Goal: Information Seeking & Learning: Compare options

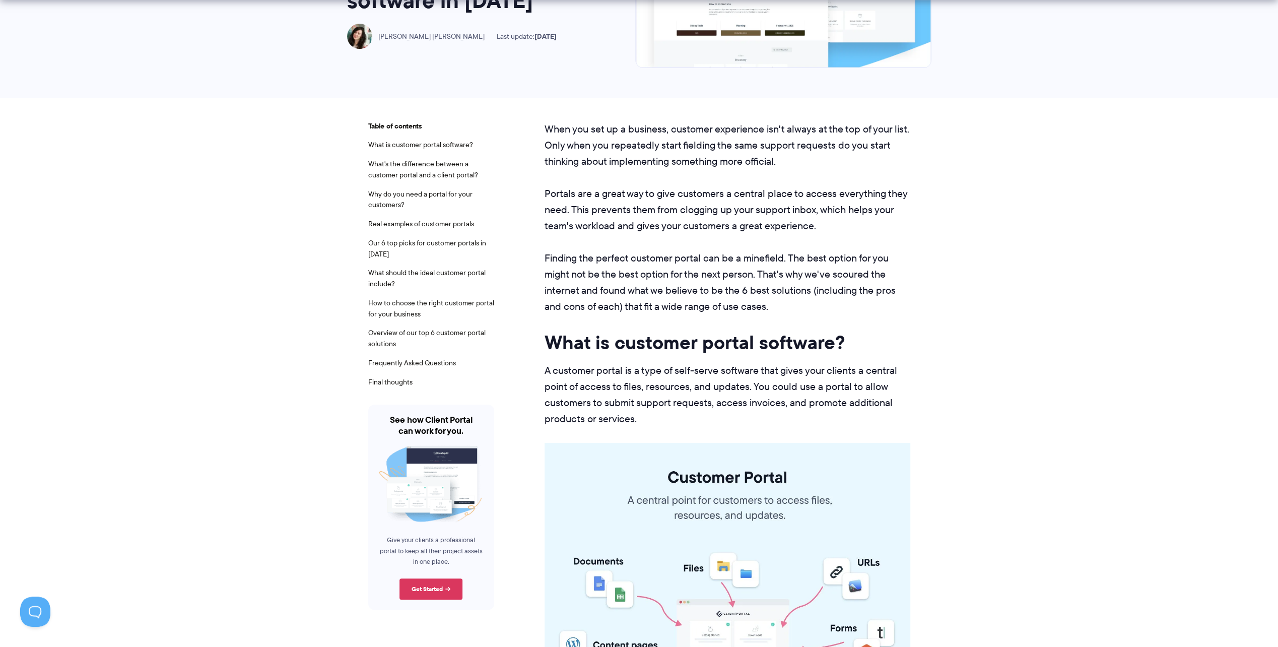
click at [624, 229] on p "Portals are a great way to give customers a central place to access everything …" at bounding box center [727, 209] width 366 height 48
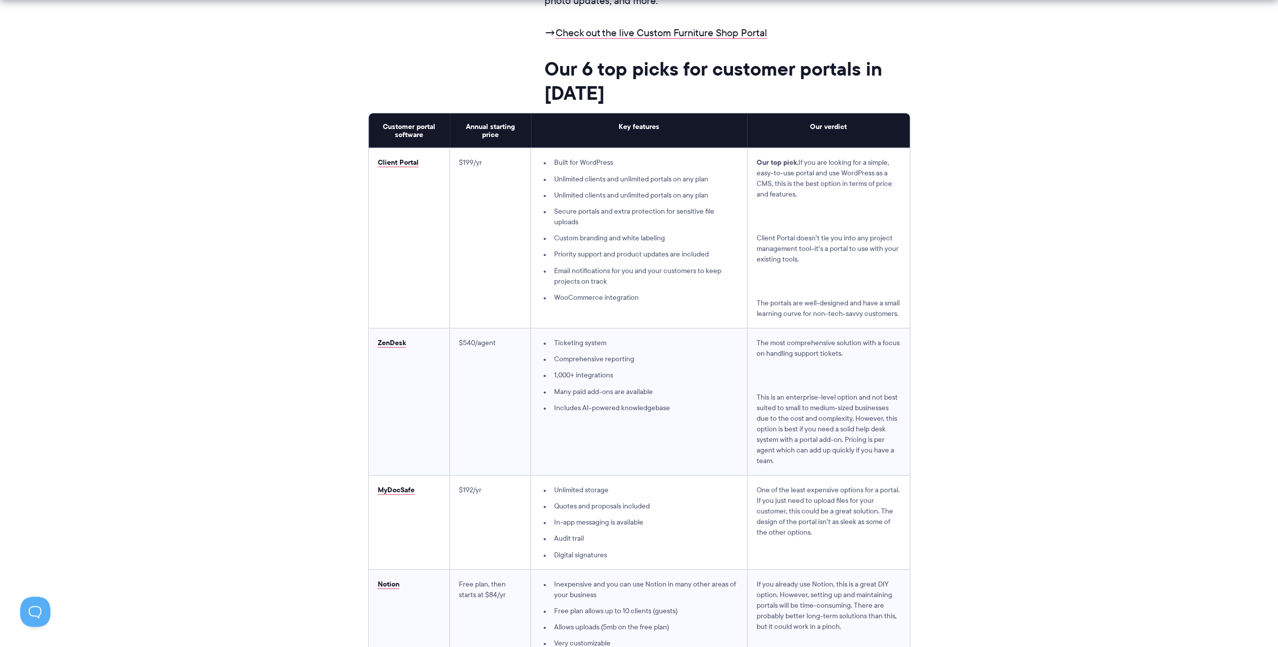
scroll to position [2618, 0]
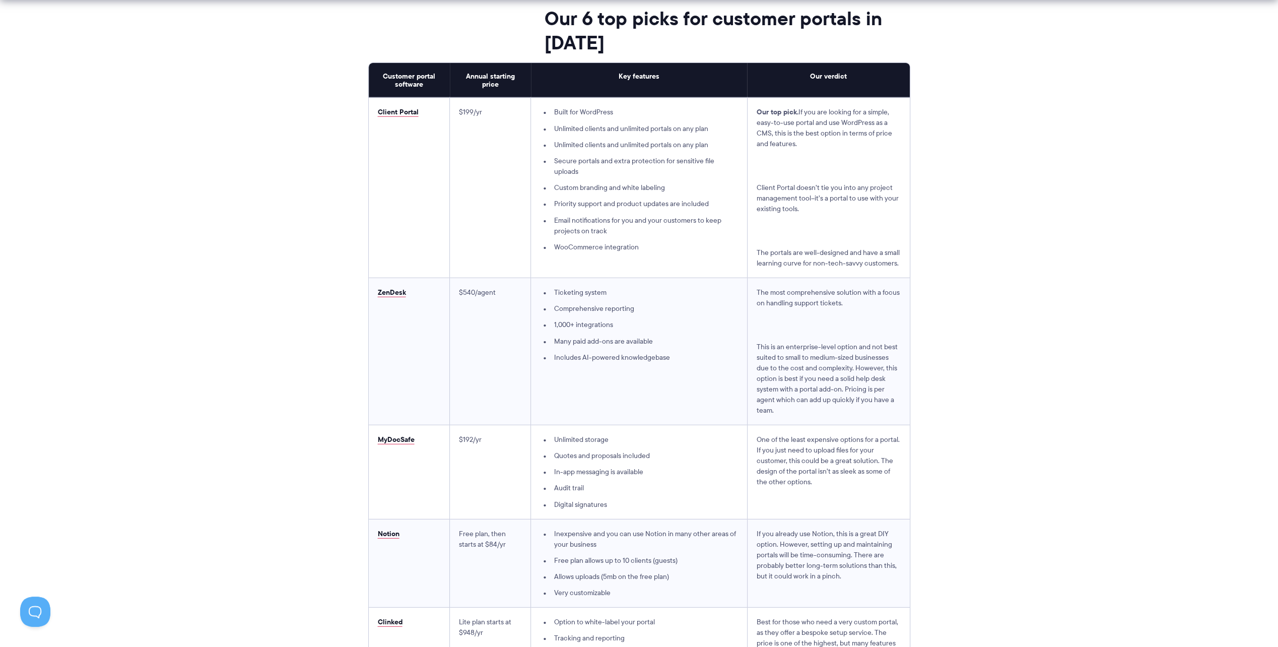
click at [507, 217] on td "$199/yr" at bounding box center [490, 188] width 81 height 180
click at [529, 216] on td "$199/yr" at bounding box center [490, 188] width 81 height 180
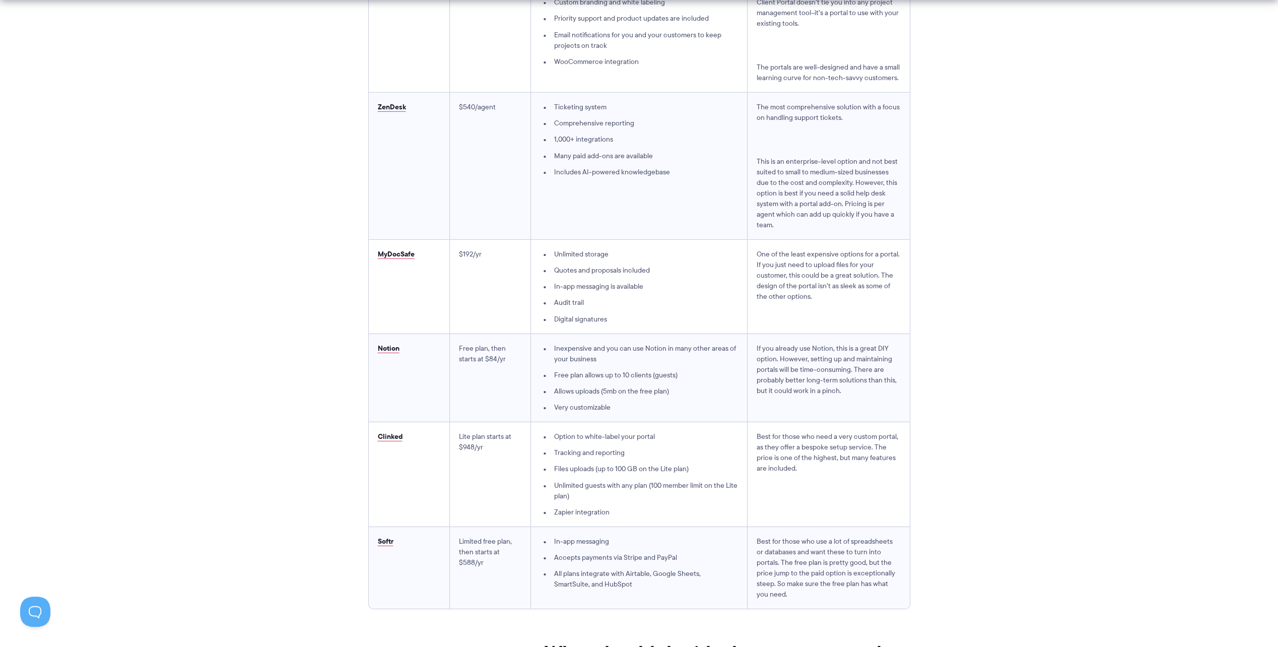
scroll to position [2820, 0]
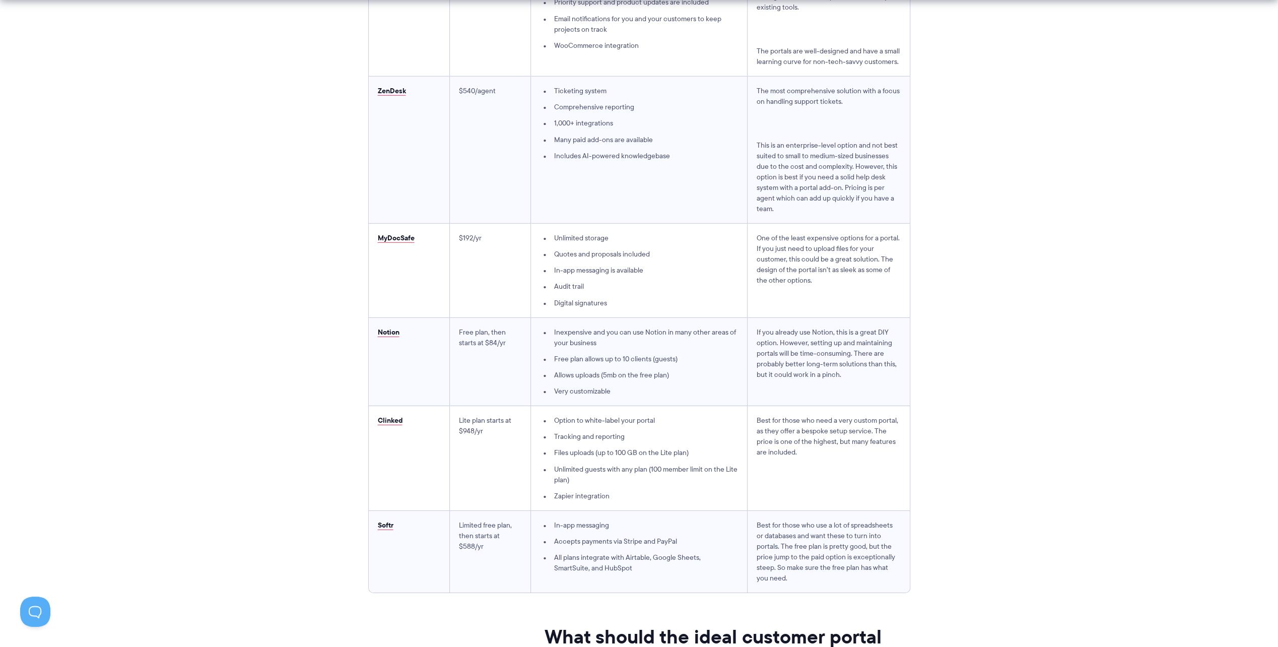
click at [452, 203] on td "$540/agent" at bounding box center [490, 150] width 81 height 147
click at [454, 198] on td "$540/agent" at bounding box center [490, 150] width 81 height 147
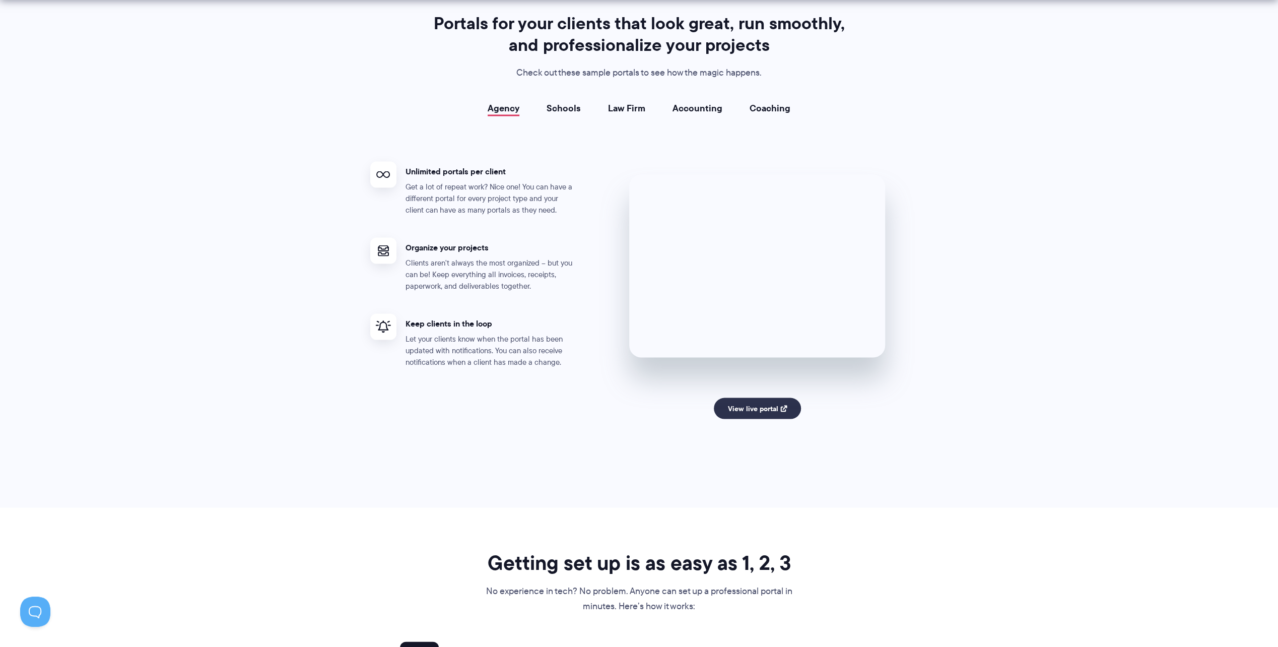
scroll to position [1813, 0]
